Goal: Task Accomplishment & Management: Manage account settings

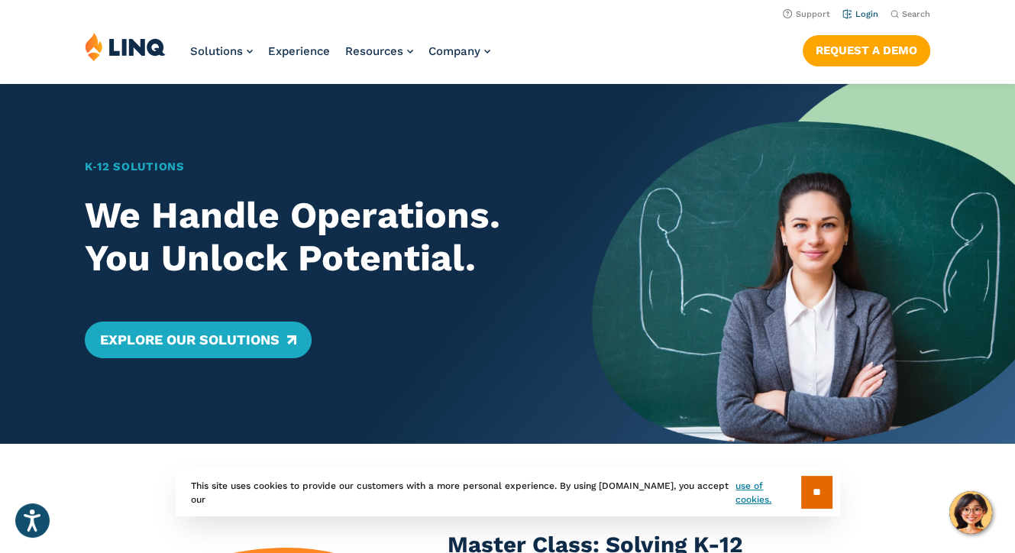
click at [869, 16] on link "Login" at bounding box center [860, 14] width 36 height 10
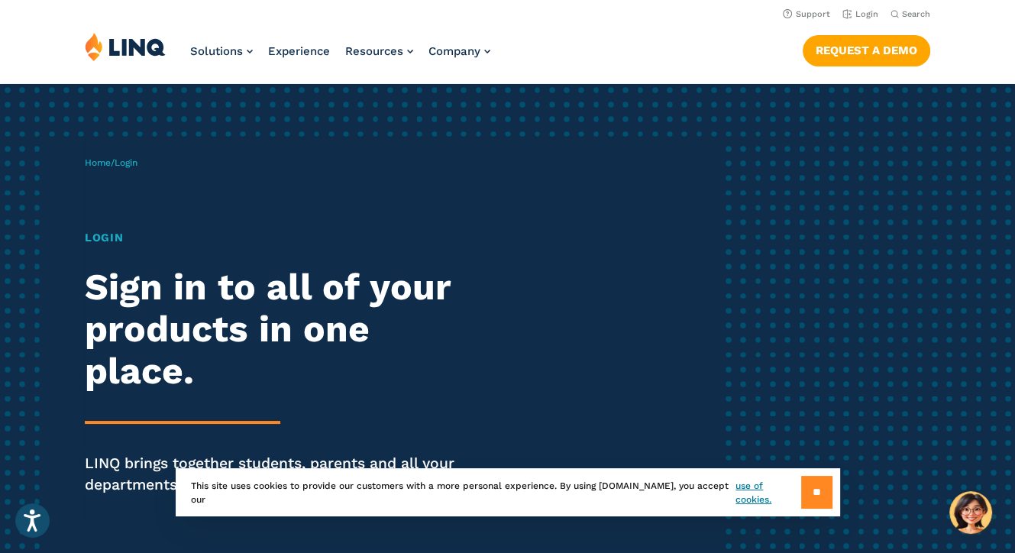
click at [804, 484] on input "**" at bounding box center [816, 492] width 31 height 33
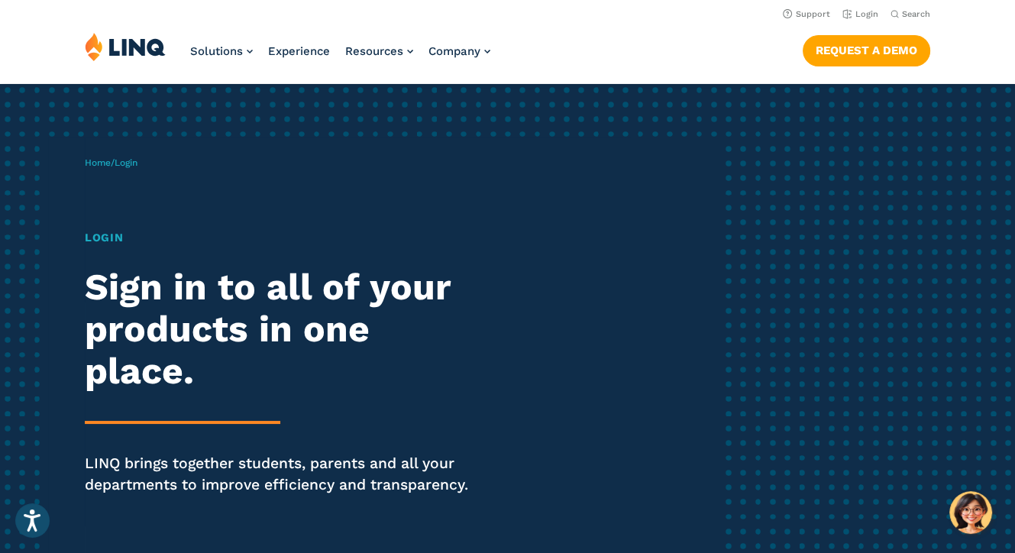
click at [99, 239] on h1 "Login" at bounding box center [280, 237] width 391 height 17
click at [134, 159] on span "Login" at bounding box center [126, 162] width 23 height 11
click at [94, 160] on link "Home" at bounding box center [98, 162] width 26 height 11
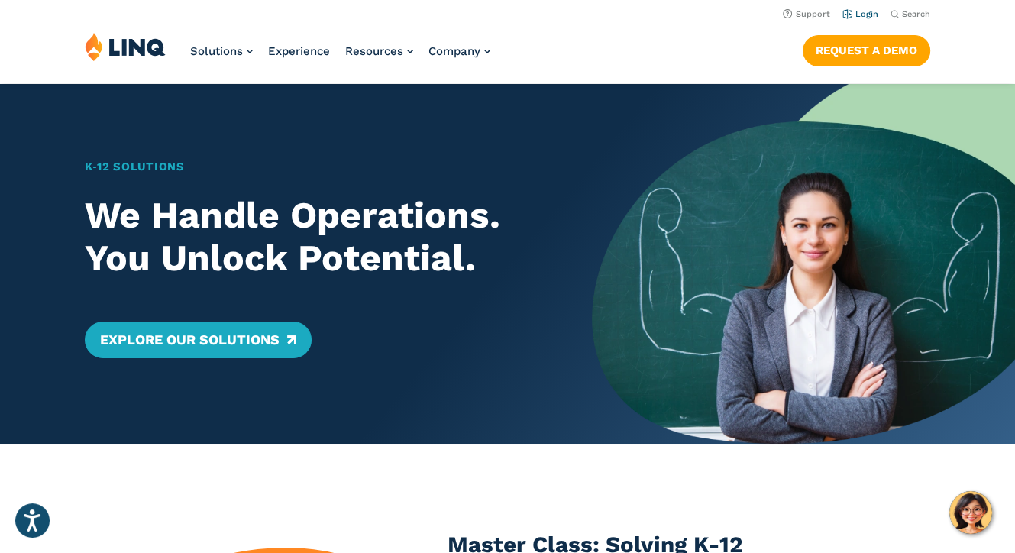
click at [866, 10] on link "Login" at bounding box center [860, 14] width 36 height 10
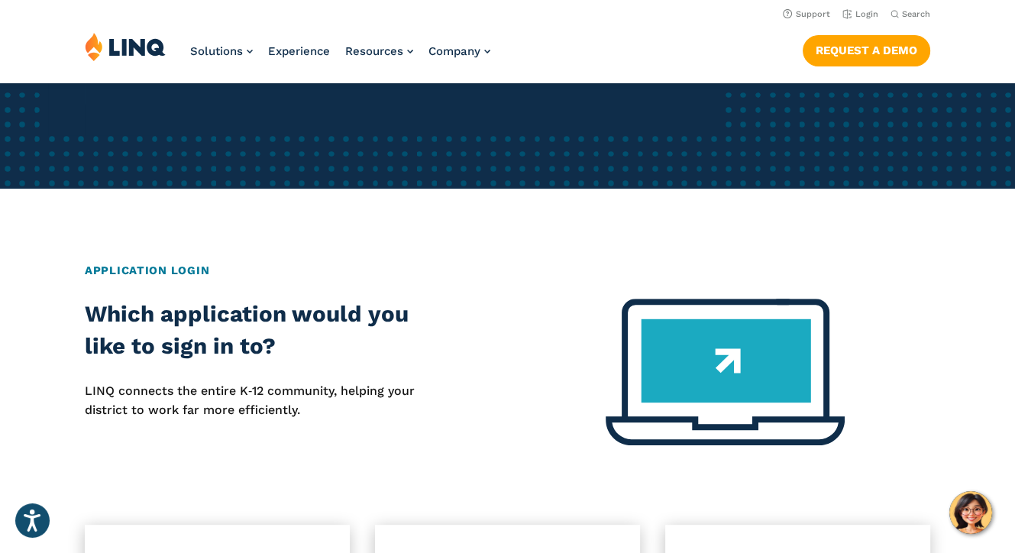
scroll to position [118, 0]
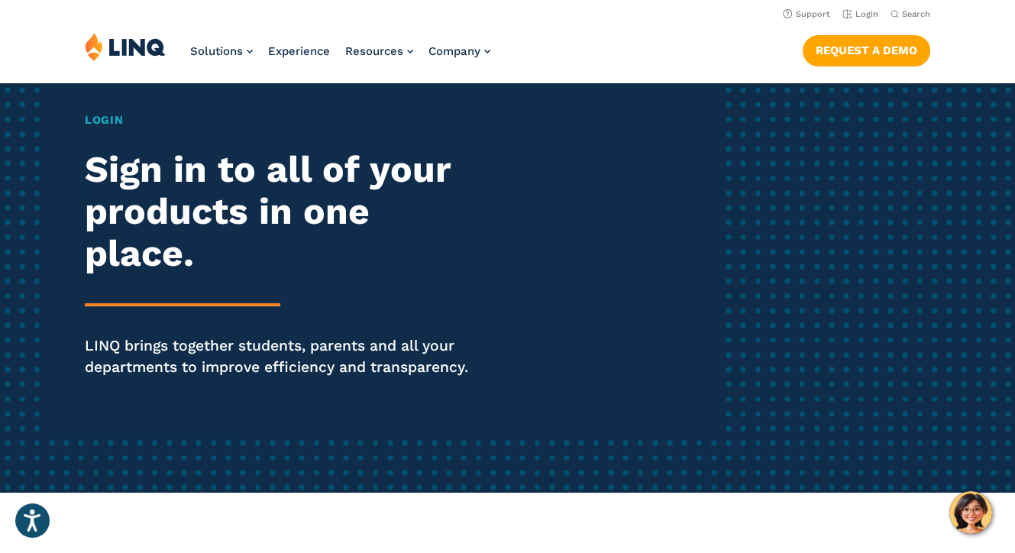
click at [102, 120] on h1 "Login" at bounding box center [280, 119] width 391 height 17
click at [161, 331] on div "Login Sign in to all of your products in one place. LINQ brings together studen…" at bounding box center [280, 265] width 391 height 309
click at [161, 354] on p "LINQ brings together students, parents and all your departments to improve effi…" at bounding box center [280, 356] width 391 height 43
click at [120, 178] on h2 "Sign in to all of your products in one place." at bounding box center [280, 211] width 391 height 127
click at [105, 131] on div "Login Sign in to all of your products in one place. LINQ brings together studen…" at bounding box center [280, 265] width 391 height 309
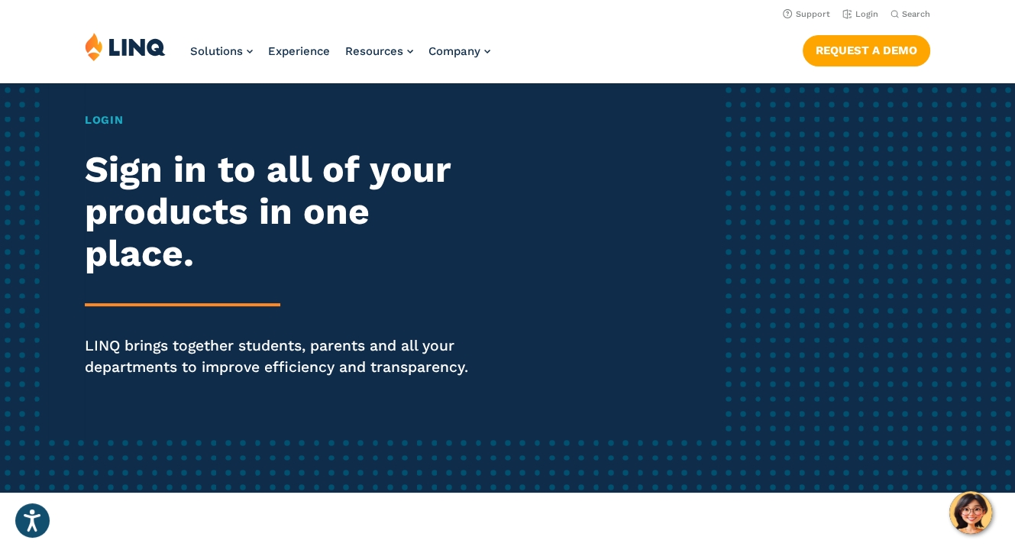
click at [104, 120] on h1 "Login" at bounding box center [280, 119] width 391 height 17
click at [327, 50] on span "Experience" at bounding box center [299, 51] width 62 height 14
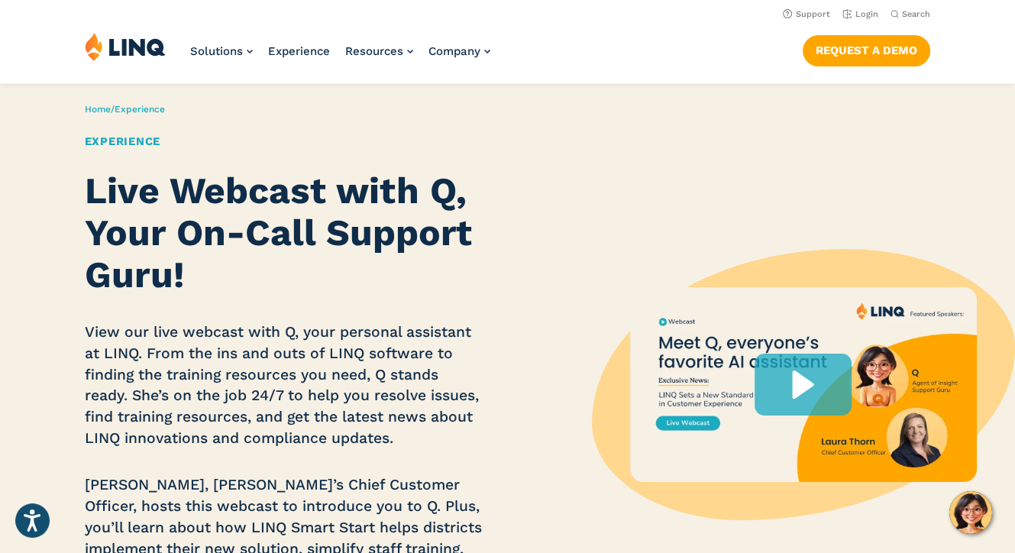
click at [147, 59] on img at bounding box center [125, 46] width 81 height 29
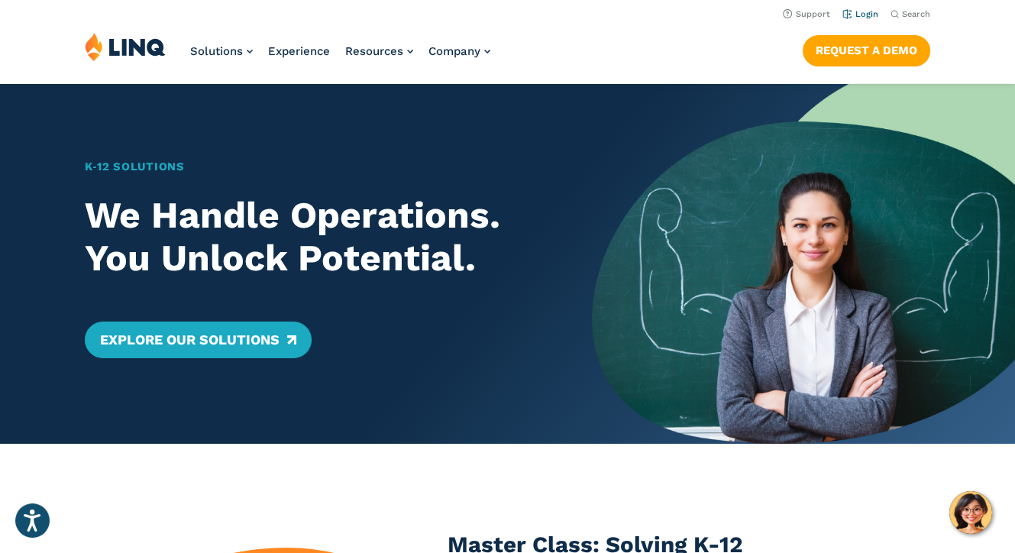
click at [861, 16] on link "Login" at bounding box center [860, 14] width 36 height 10
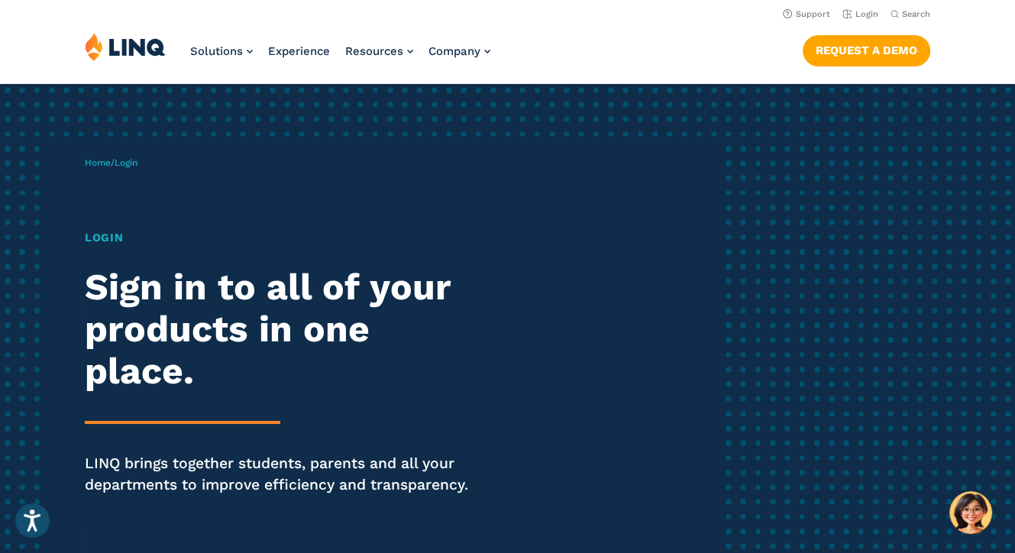
click at [108, 239] on h1 "Login" at bounding box center [280, 237] width 391 height 17
click at [128, 163] on span "Login" at bounding box center [126, 162] width 23 height 11
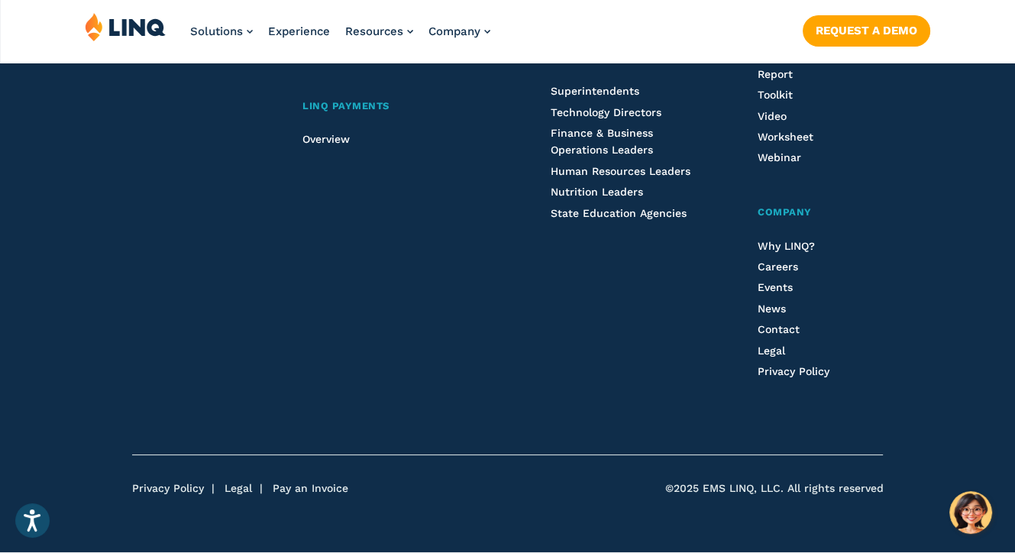
scroll to position [1832, 0]
